Goal: Check status: Check status

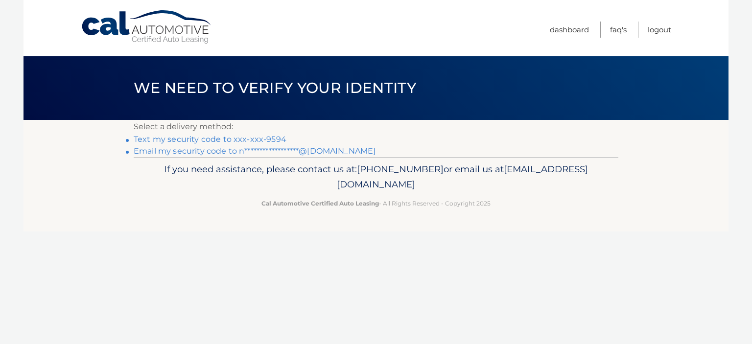
click at [244, 140] on link "Text my security code to xxx-xxx-9594" at bounding box center [210, 139] width 153 height 9
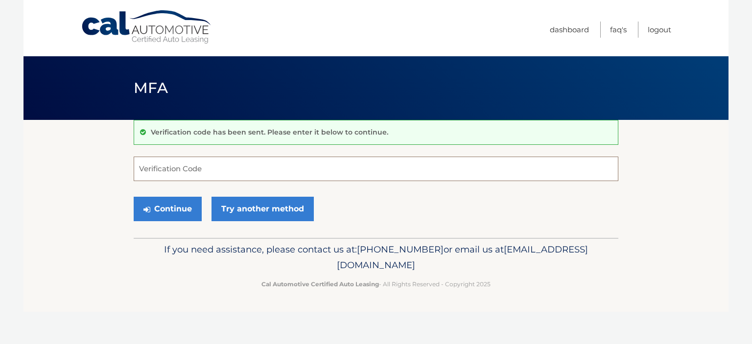
click at [184, 172] on input "Verification Code" at bounding box center [376, 169] width 485 height 24
type input "757119"
click at [172, 208] on button "Continue" at bounding box center [168, 209] width 68 height 24
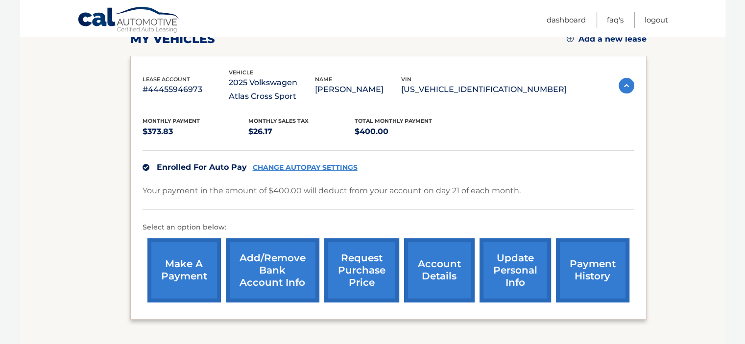
scroll to position [196, 0]
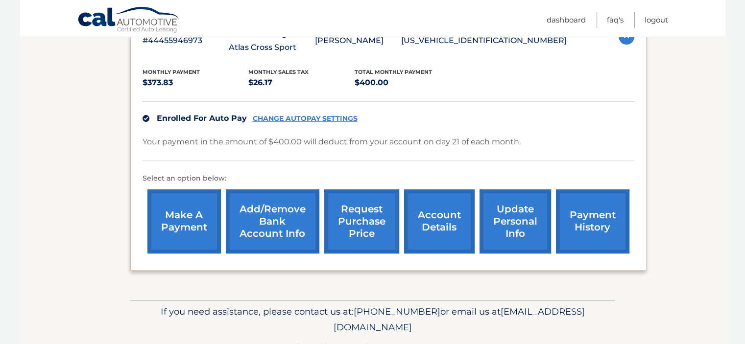
click at [590, 218] on link "payment history" at bounding box center [592, 222] width 73 height 64
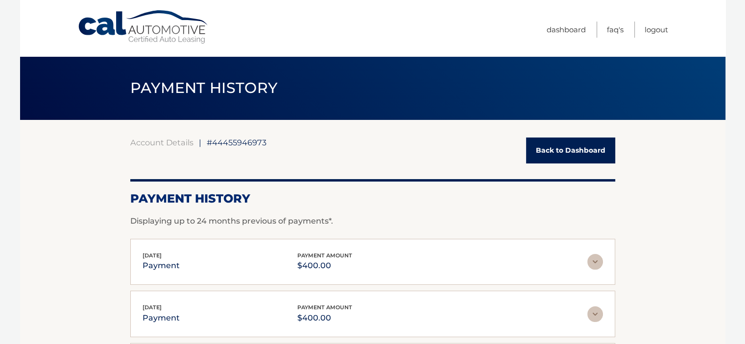
click at [553, 156] on link "Back to Dashboard" at bounding box center [570, 151] width 89 height 26
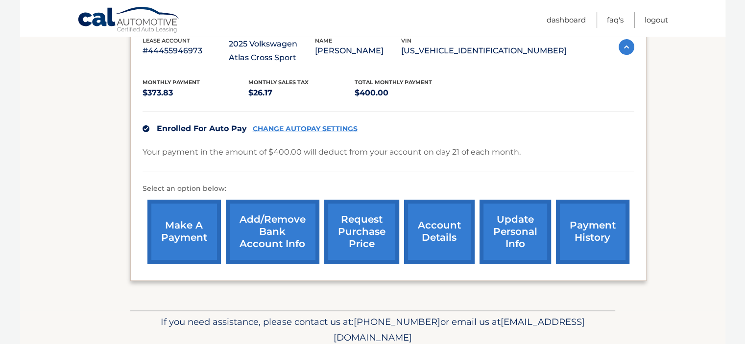
scroll to position [196, 0]
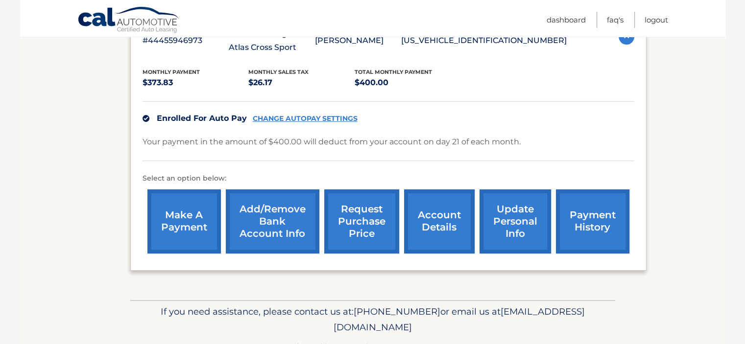
click at [445, 221] on link "account details" at bounding box center [439, 222] width 71 height 64
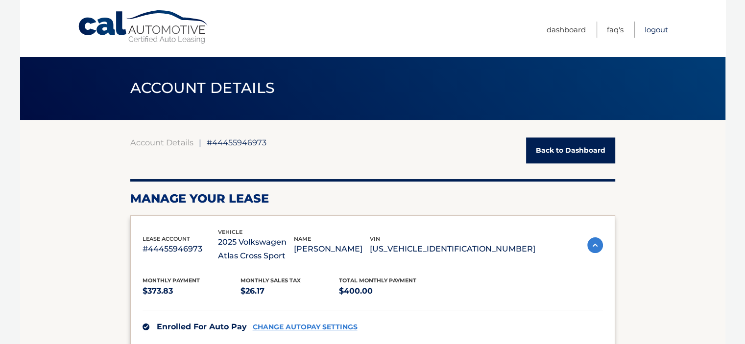
click at [652, 27] on link "Logout" at bounding box center [657, 30] width 24 height 16
